Goal: Use online tool/utility: Utilize a website feature to perform a specific function

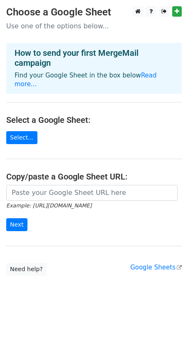
click at [154, 70] on div "How to send your first MergeMail campaign Find your Google Sheet in the box bel…" at bounding box center [94, 68] width 176 height 51
click at [142, 72] on link "Read more..." at bounding box center [86, 80] width 142 height 16
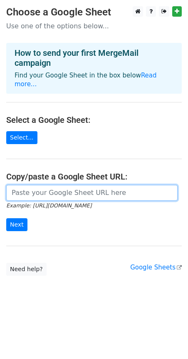
click at [109, 185] on input "url" at bounding box center [91, 193] width 171 height 16
click at [54, 187] on input "url" at bounding box center [91, 193] width 171 height 16
click at [32, 185] on input "url" at bounding box center [91, 193] width 171 height 16
paste input "[URL][DOMAIN_NAME]"
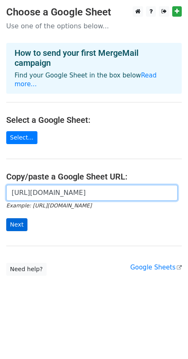
type input "[URL][DOMAIN_NAME]"
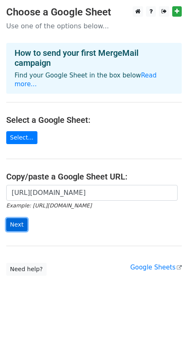
scroll to position [0, 0]
click at [12, 218] on input "Next" at bounding box center [16, 224] width 21 height 13
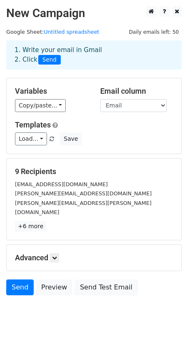
click at [43, 57] on span "Send" at bounding box center [49, 60] width 22 height 10
click at [28, 221] on link "+6 more" at bounding box center [30, 226] width 31 height 10
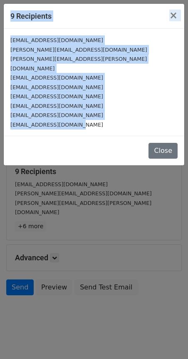
drag, startPoint x: 89, startPoint y: 115, endPoint x: 3, endPoint y: 30, distance: 120.3
click at [3, 29] on div "9 Recipients × dominguezolga78@gmail.com sprau@allstate.com aguilar.kristi@gmai…" at bounding box center [94, 179] width 188 height 359
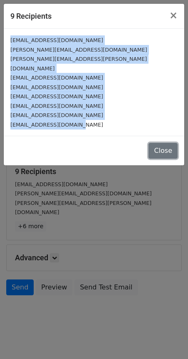
click at [165, 143] on button "Close" at bounding box center [162, 151] width 29 height 16
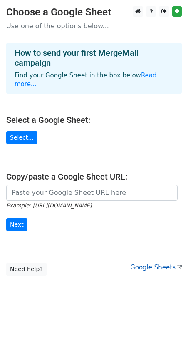
click at [156, 263] on link "Google Sheets" at bounding box center [156, 266] width 52 height 7
click at [30, 131] on link "Select..." at bounding box center [21, 137] width 31 height 13
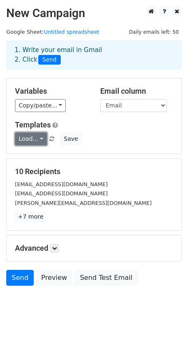
click at [42, 139] on link "Load..." at bounding box center [31, 138] width 32 height 13
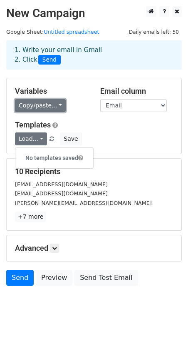
click at [55, 101] on link "Copy/paste..." at bounding box center [40, 105] width 51 height 13
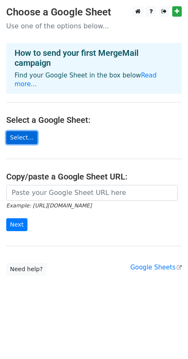
click at [31, 132] on link "Select..." at bounding box center [21, 137] width 31 height 13
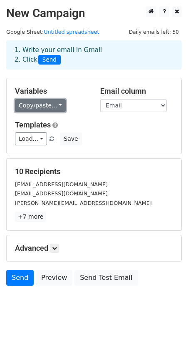
click at [51, 103] on link "Copy/paste..." at bounding box center [40, 105] width 51 height 13
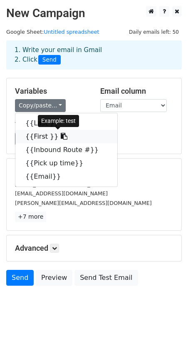
click at [27, 140] on link "{{First }}" at bounding box center [66, 136] width 102 height 13
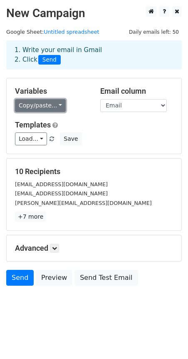
click at [49, 107] on link "Copy/paste..." at bounding box center [40, 105] width 51 height 13
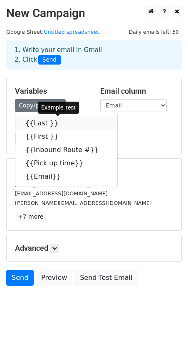
click at [32, 123] on link "{{Last }}" at bounding box center [66, 122] width 102 height 13
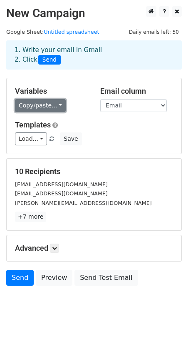
click at [54, 107] on link "Copy/paste..." at bounding box center [40, 105] width 51 height 13
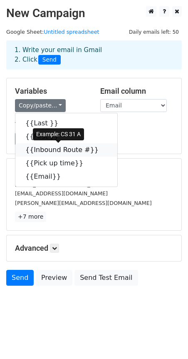
click at [65, 154] on link "{{Inbound Route #}}" at bounding box center [66, 149] width 102 height 13
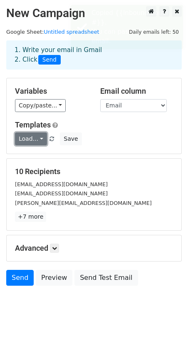
click at [35, 138] on link "Load..." at bounding box center [31, 138] width 32 height 13
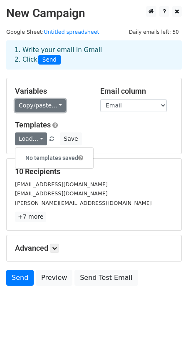
click at [47, 111] on link "Copy/paste..." at bounding box center [40, 105] width 51 height 13
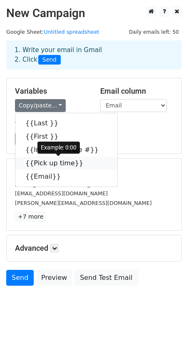
click at [55, 165] on link "{{Pick up time}}" at bounding box center [66, 162] width 102 height 13
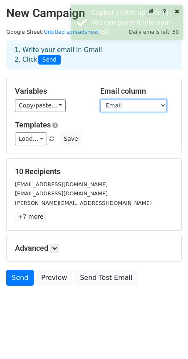
click at [160, 100] on select "Last First Inbound Route # Pick up time Email" at bounding box center [133, 105] width 67 height 13
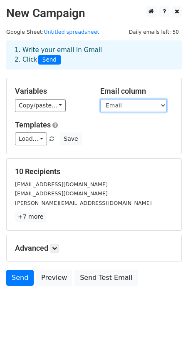
click at [100, 99] on select "Last First Inbound Route # Pick up time Email" at bounding box center [133, 105] width 67 height 13
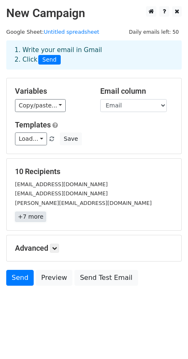
click at [30, 214] on link "+7 more" at bounding box center [30, 216] width 31 height 10
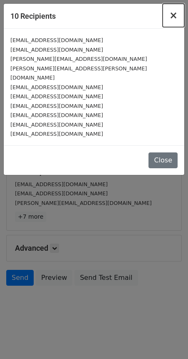
click at [177, 15] on span "×" at bounding box center [173, 16] width 8 height 12
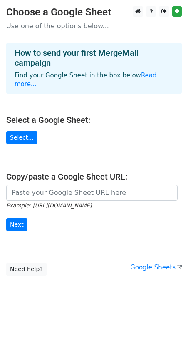
click at [80, 20] on main "Choose a Google Sheet Use one of the options below... How to send your first Me…" at bounding box center [94, 140] width 188 height 269
click at [79, 14] on h3 "Choose a Google Sheet" at bounding box center [94, 12] width 176 height 12
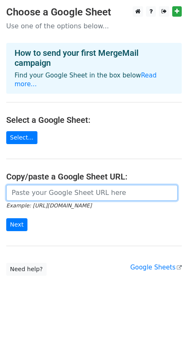
click at [85, 185] on input "url" at bounding box center [91, 193] width 171 height 16
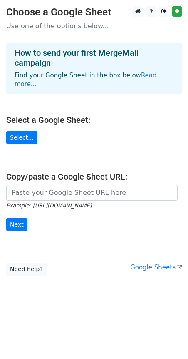
click at [56, 33] on main "Choose a Google Sheet Use one of the options below... How to send your first Me…" at bounding box center [94, 140] width 188 height 269
click at [20, 133] on link "Select..." at bounding box center [21, 137] width 31 height 13
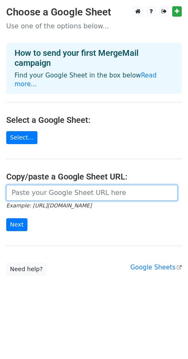
click at [48, 186] on input "url" at bounding box center [91, 193] width 171 height 16
type input "[URL][DOMAIN_NAME]"
